Goal: Find specific page/section: Find specific page/section

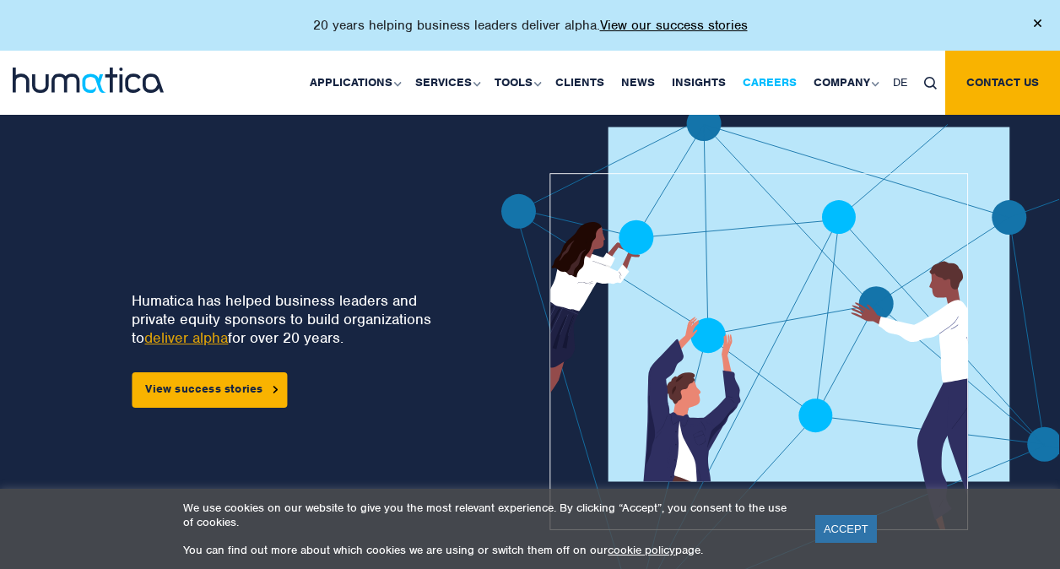
click at [783, 86] on link "Careers" at bounding box center [769, 83] width 71 height 64
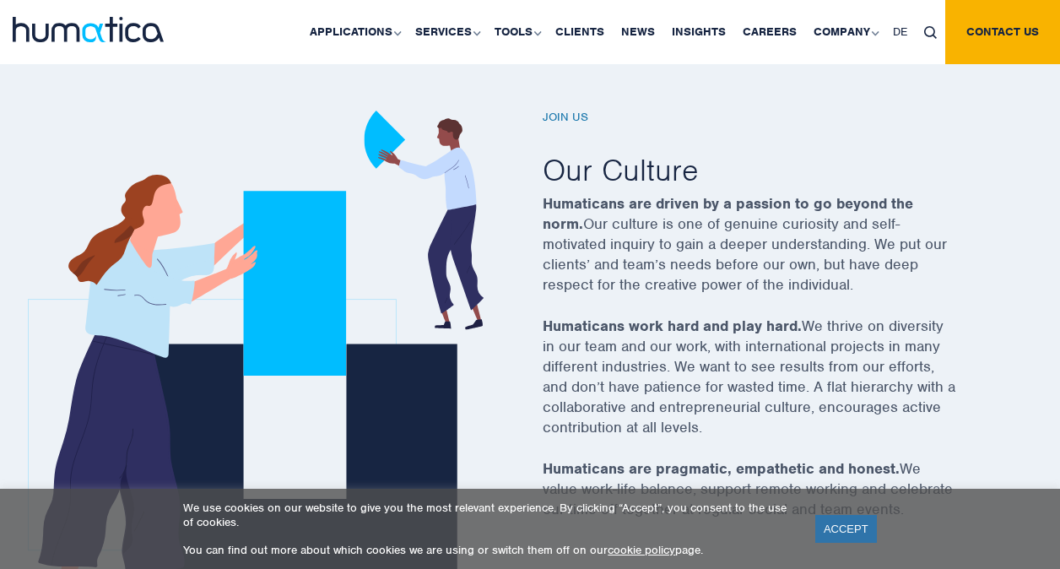
scroll to position [549, 0]
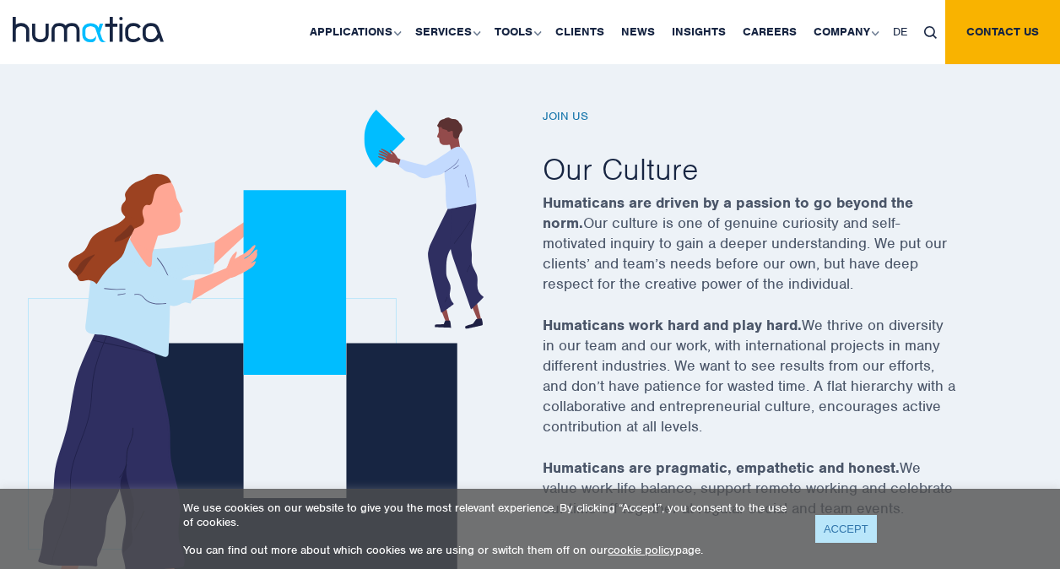
click at [849, 535] on link "ACCEPT" at bounding box center [846, 529] width 62 height 28
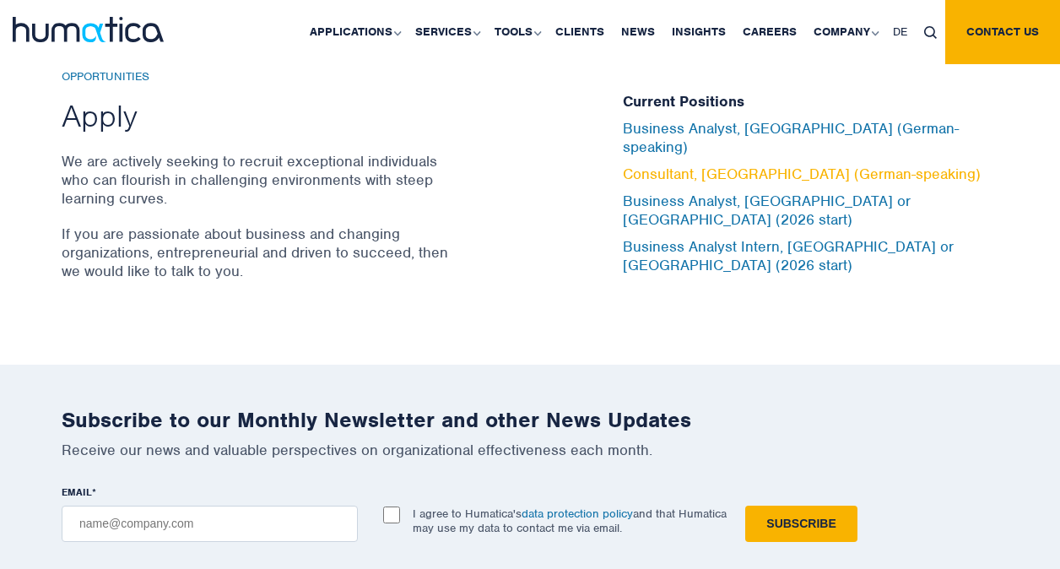
scroll to position [5627, 0]
